Goal: Check status: Check status

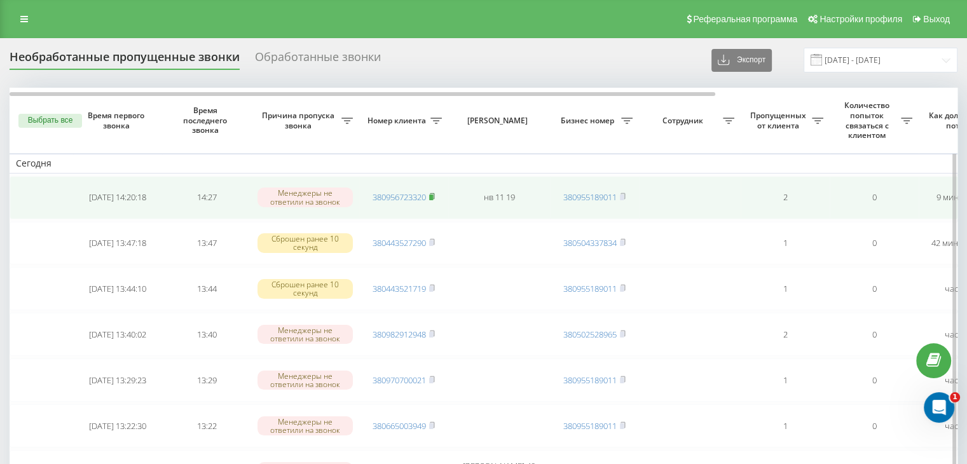
click at [432, 197] on rect at bounding box center [431, 198] width 4 height 6
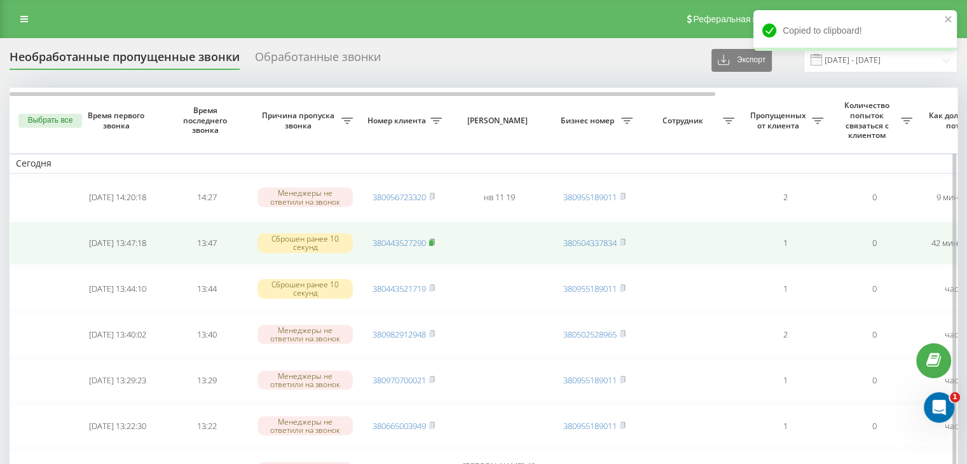
click at [434, 240] on icon at bounding box center [432, 242] width 4 height 6
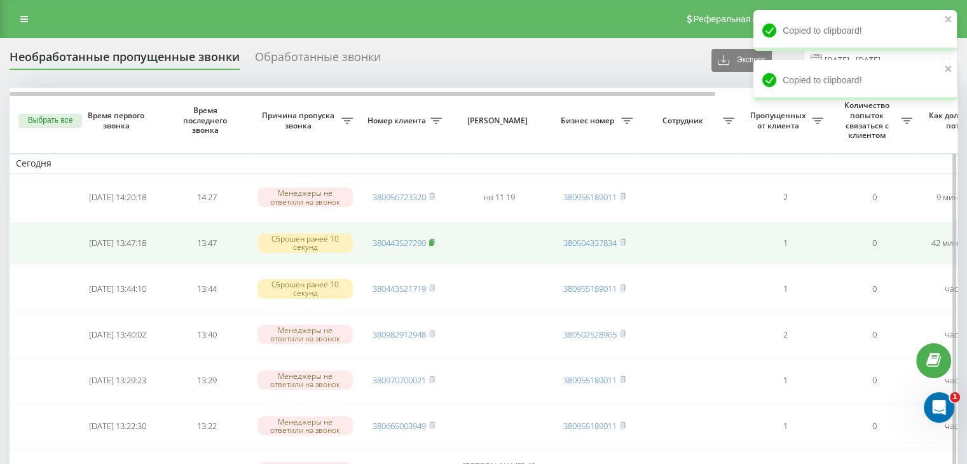
click at [434, 240] on icon at bounding box center [432, 242] width 4 height 6
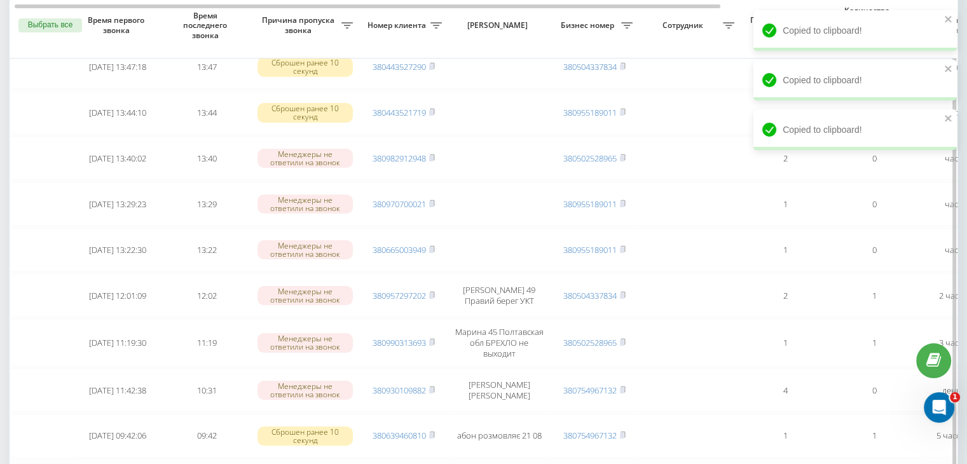
scroll to position [254, 0]
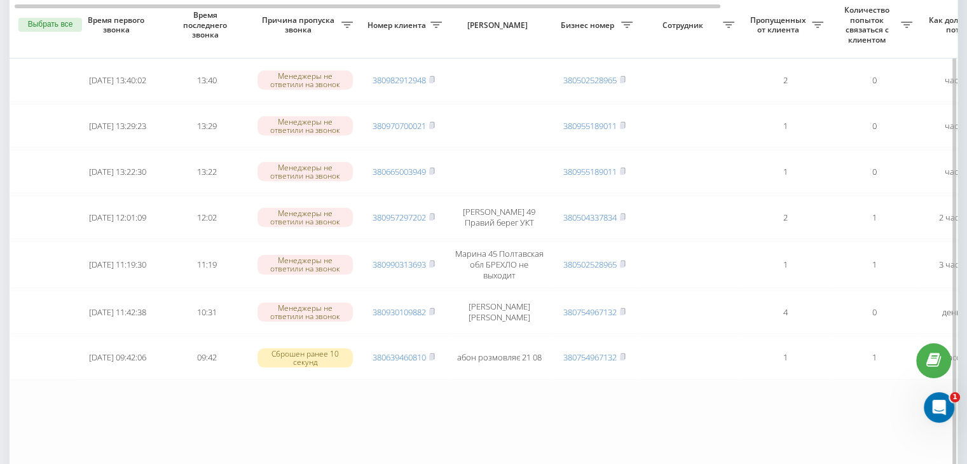
click at [438, 445] on table "Сегодня 2025-08-21 14:20:18 14:27 Менеджеры не ответили на звонок 380956723320 …" at bounding box center [646, 151] width 1272 height 637
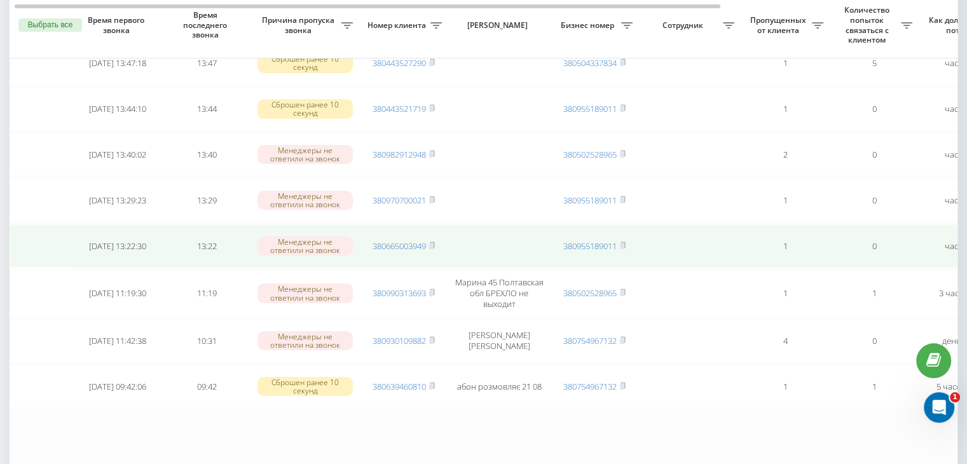
scroll to position [191, 0]
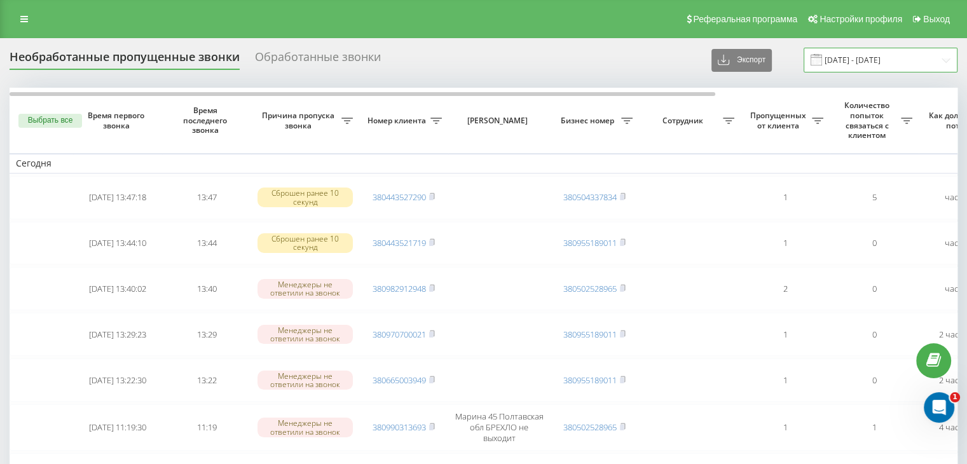
click at [888, 62] on input "21.08.2025 - 21.08.2025" at bounding box center [881, 60] width 154 height 25
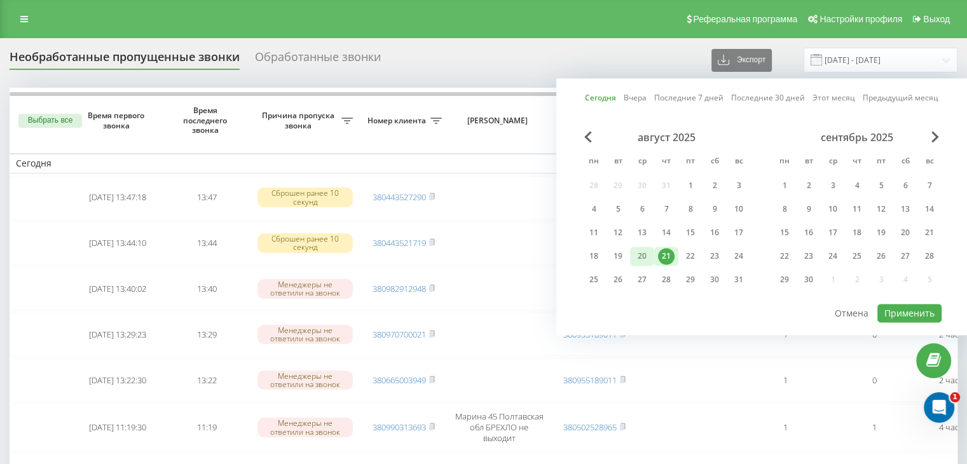
click at [646, 251] on div "20" at bounding box center [642, 256] width 17 height 17
click at [893, 307] on button "Применить" at bounding box center [910, 313] width 64 height 18
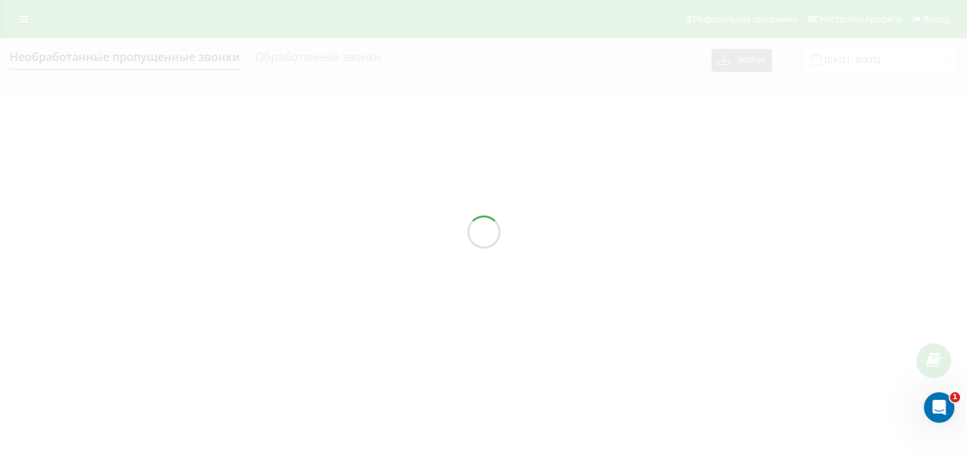
type input "[DATE] - [DATE]"
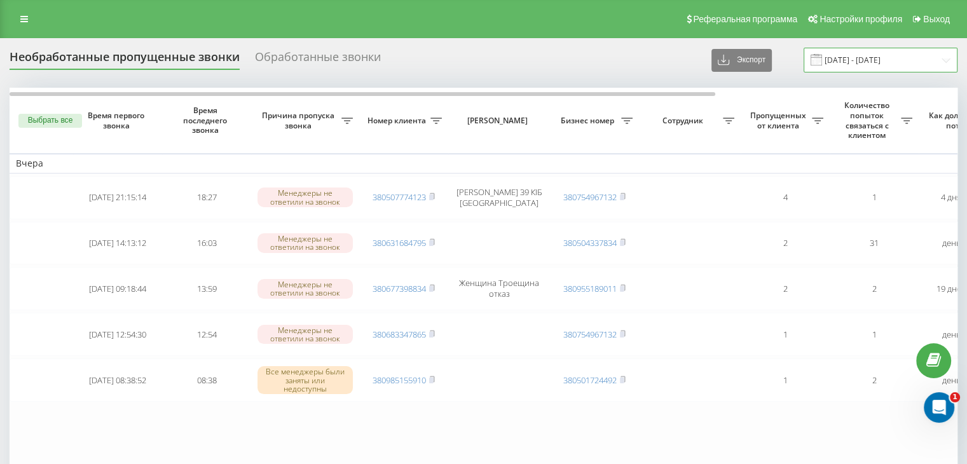
click at [860, 52] on input "[DATE] - [DATE]" at bounding box center [881, 60] width 154 height 25
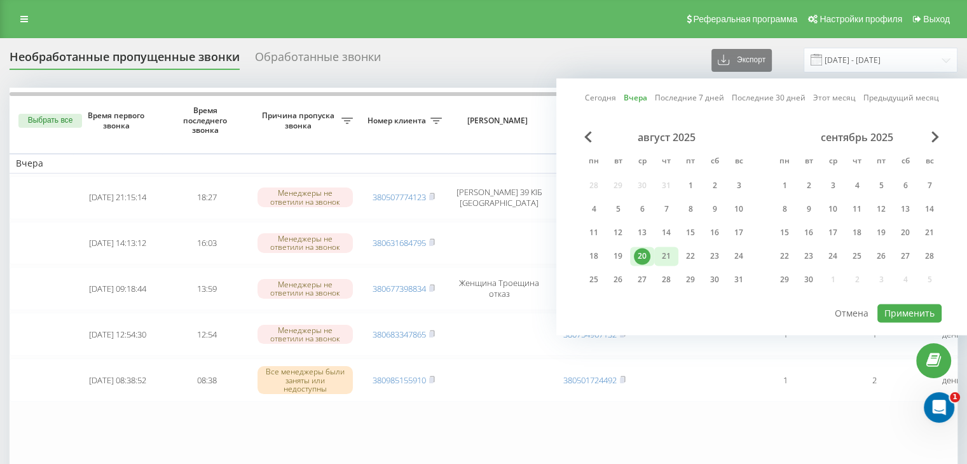
click at [661, 247] on div "21" at bounding box center [666, 256] width 24 height 19
click at [892, 316] on button "Применить" at bounding box center [910, 313] width 64 height 18
type input "[DATE] - [DATE]"
